Goal: Transaction & Acquisition: Purchase product/service

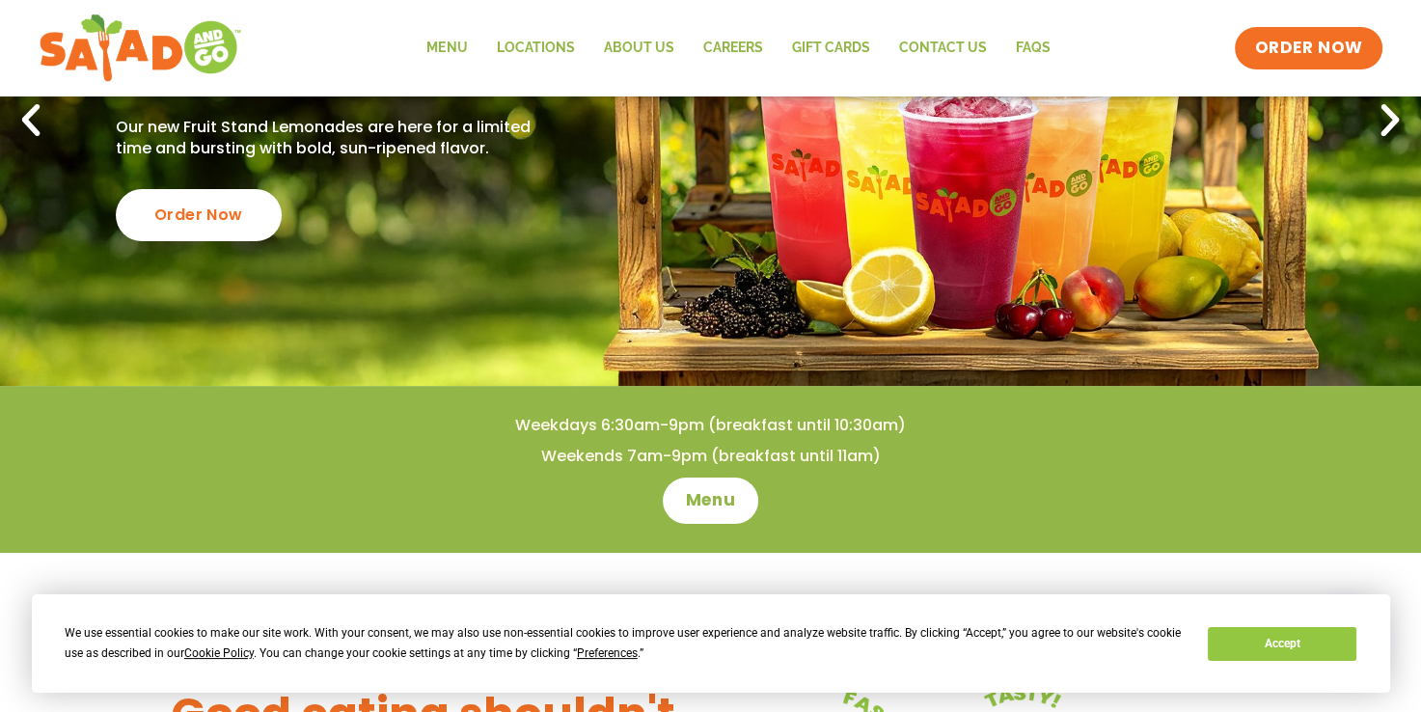
scroll to position [291, 0]
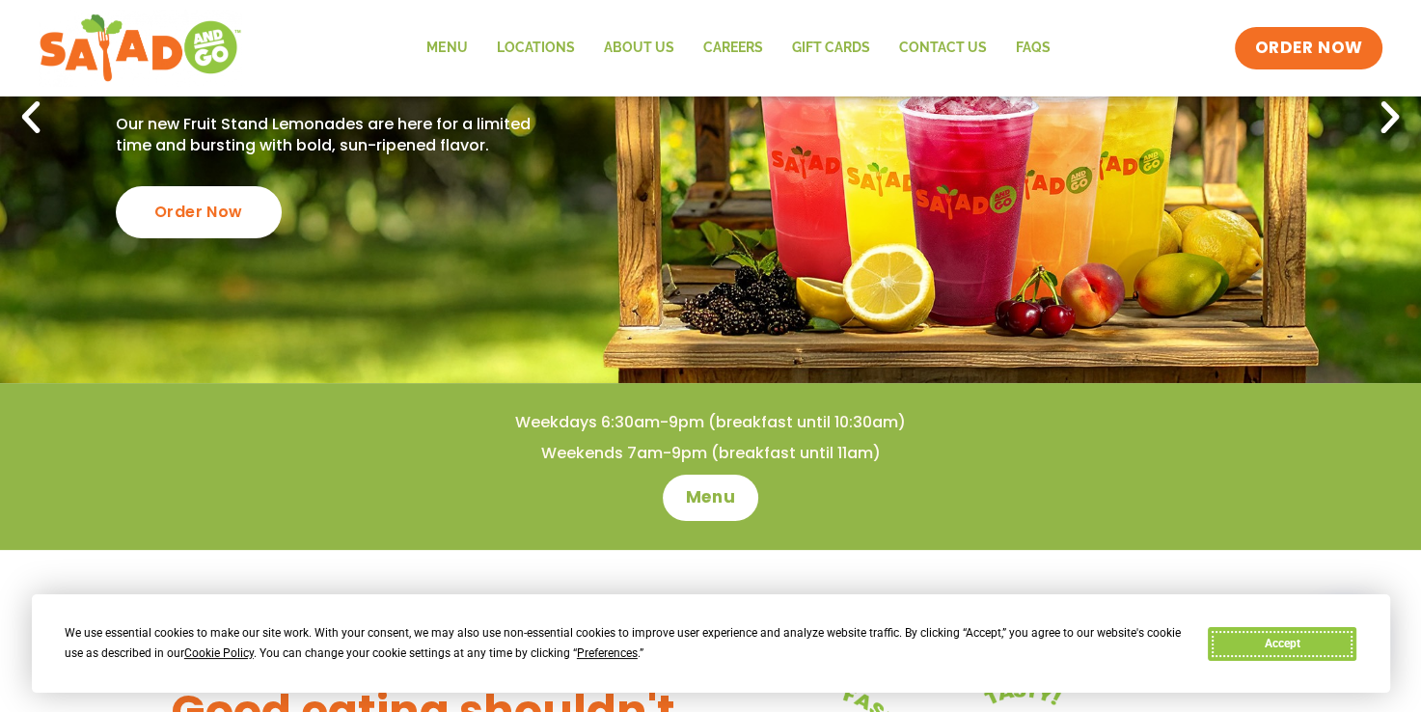
click at [1291, 648] on button "Accept" at bounding box center [1282, 644] width 149 height 34
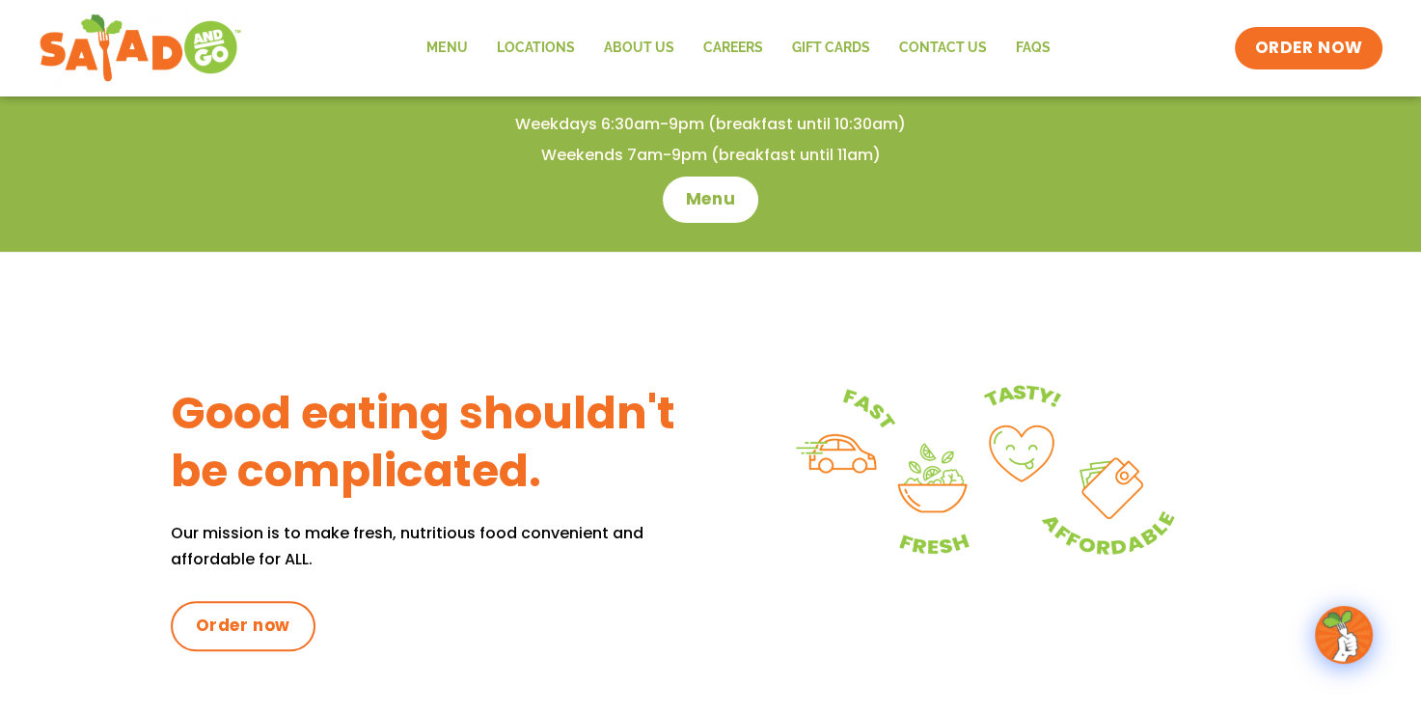
scroll to position [534, 0]
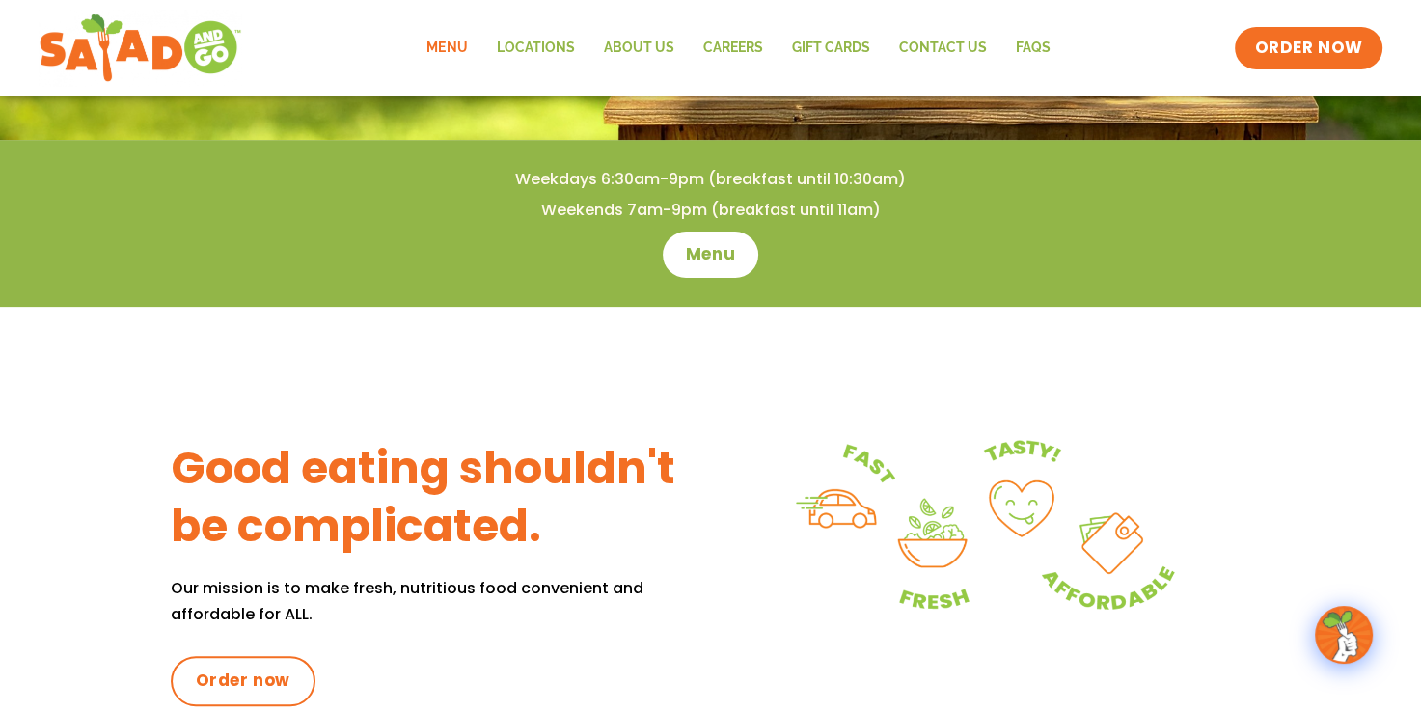
click at [454, 52] on link "Menu" at bounding box center [446, 48] width 69 height 44
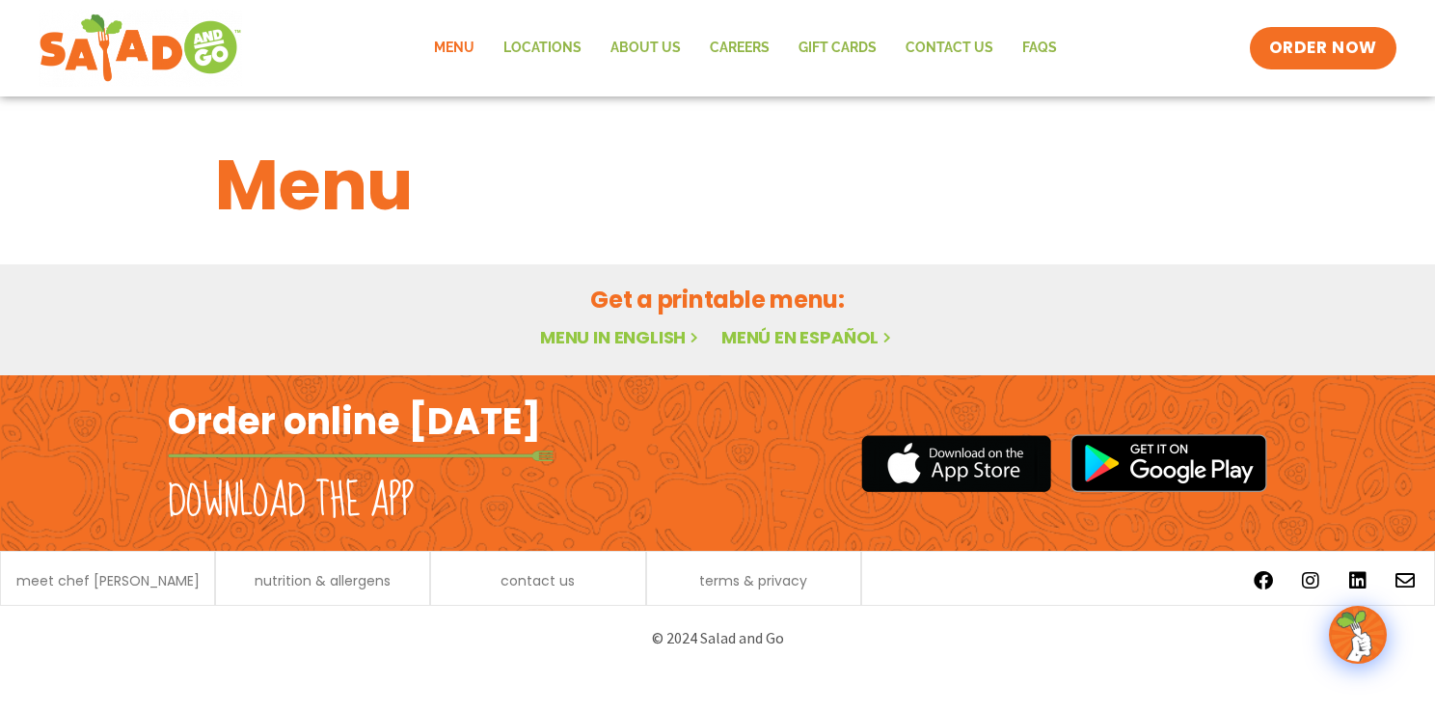
click at [1382, 201] on div "Menu" at bounding box center [717, 170] width 1435 height 149
click at [599, 339] on link "Menu in English" at bounding box center [621, 337] width 162 height 24
click at [1323, 187] on div "Menu" at bounding box center [717, 170] width 1435 height 149
click at [409, 670] on html "Menu Locations About Us Careers GIFT CARDS Contact Us FAQs Menu Menu Locations …" at bounding box center [717, 335] width 1435 height 670
click at [570, 519] on div "Order online [DATE] Download the app" at bounding box center [440, 463] width 545 height 176
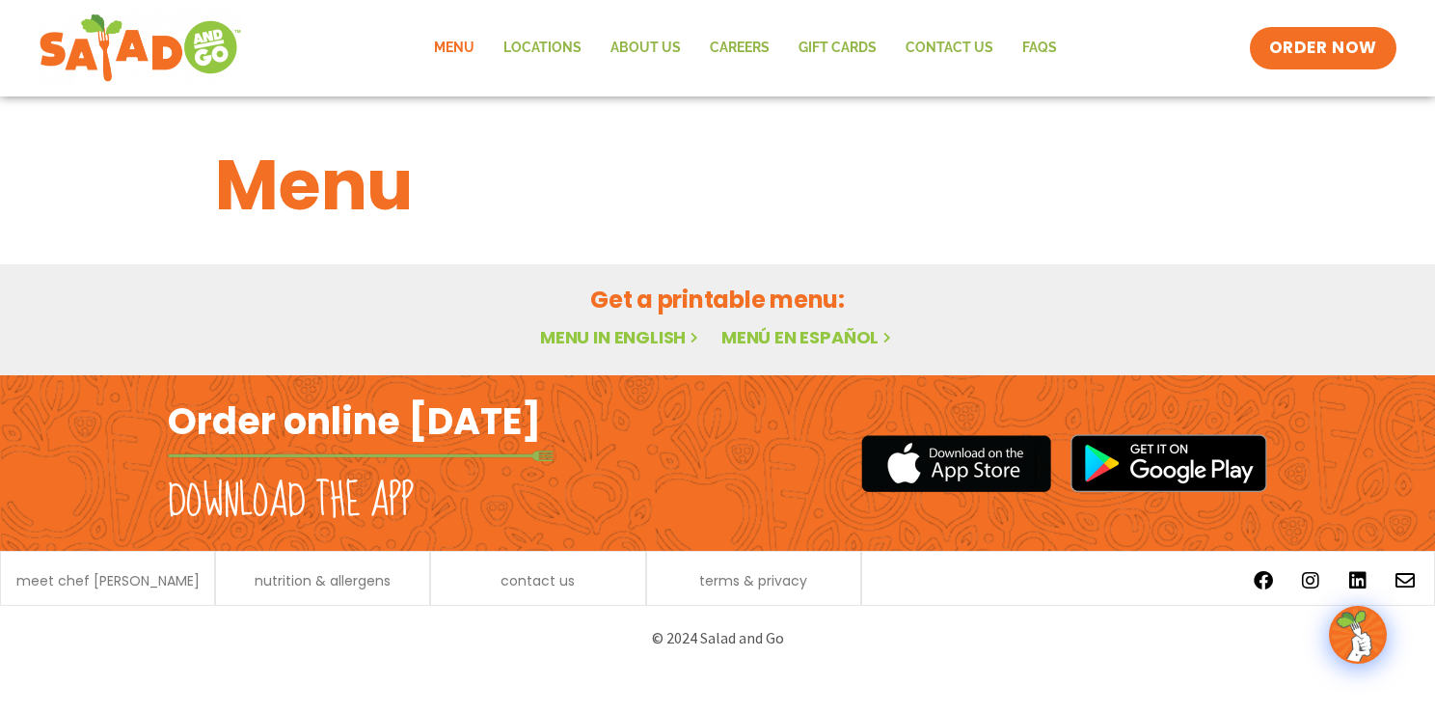
click at [994, 598] on div "Facebook Instagram Linkedin Envelope" at bounding box center [1148, 580] width 553 height 39
click at [1295, 52] on span "ORDER NOW" at bounding box center [1323, 48] width 120 height 25
